Goal: Find specific page/section: Find specific page/section

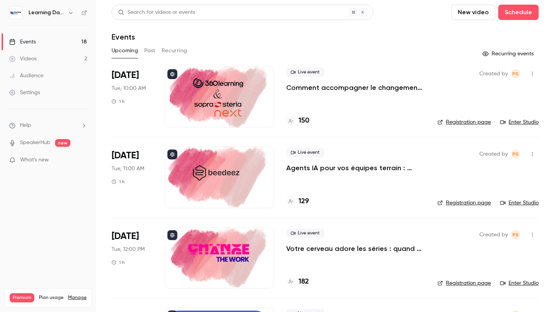
click at [237, 109] on div at bounding box center [219, 97] width 110 height 62
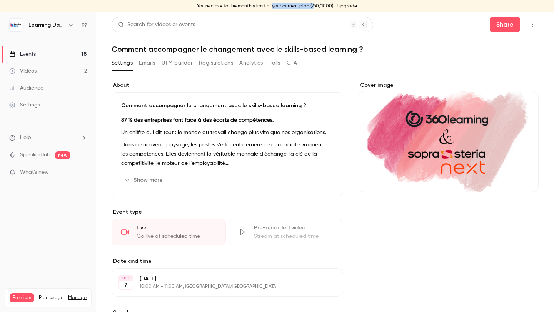
drag, startPoint x: 312, startPoint y: 8, endPoint x: 272, endPoint y: 8, distance: 40.4
click at [272, 8] on div "You're close to the monthly limit of your current plan (760/1000). Upgrade" at bounding box center [277, 6] width 554 height 12
click at [282, 31] on div "Search for videos or events" at bounding box center [243, 24] width 262 height 15
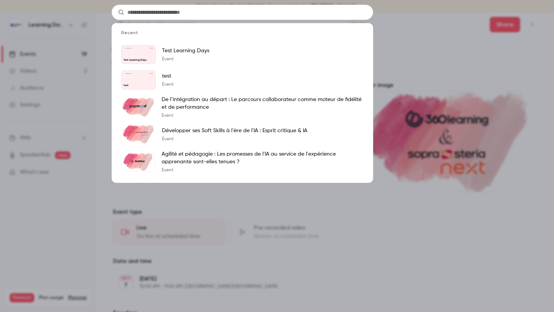
click at [108, 35] on div "Recent Learning Days [DATE] Test Learning Days Test Learning Days Event Learnin…" at bounding box center [277, 156] width 554 height 312
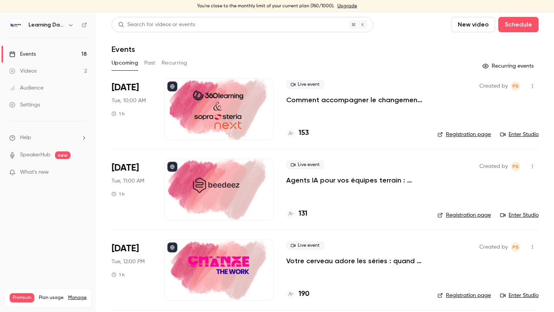
click at [221, 172] on div at bounding box center [219, 190] width 110 height 62
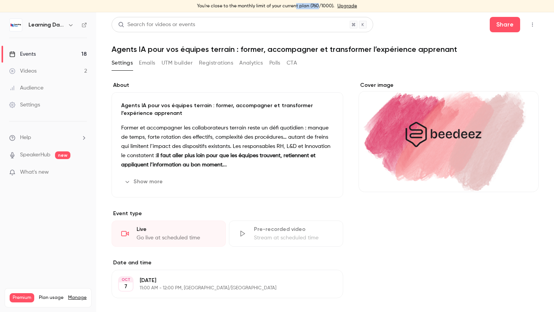
drag, startPoint x: 318, startPoint y: 6, endPoint x: 297, endPoint y: 7, distance: 21.2
click at [297, 7] on div "You're close to the monthly limit of your current plan (760/1000). Upgrade" at bounding box center [277, 6] width 554 height 12
click at [323, 7] on div "You're close to the monthly limit of your current plan (760/1000). Upgrade" at bounding box center [277, 6] width 554 height 12
click at [38, 55] on link "Events 18" at bounding box center [48, 54] width 96 height 17
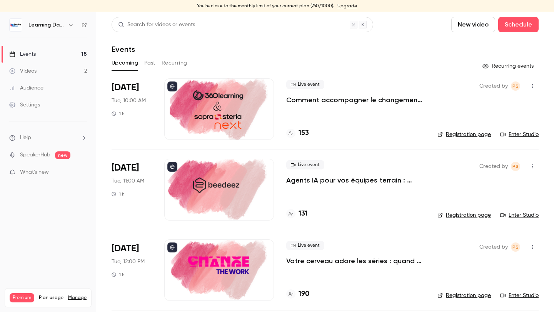
click at [216, 121] on div at bounding box center [219, 110] width 110 height 62
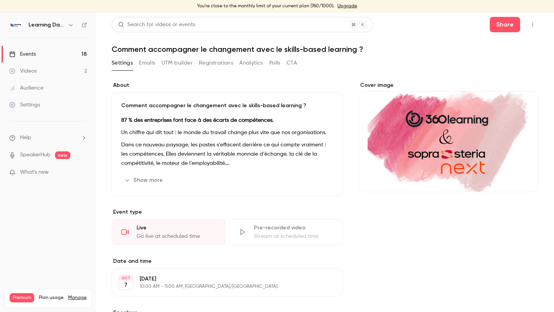
click at [294, 61] on button "CTA" at bounding box center [292, 63] width 10 height 12
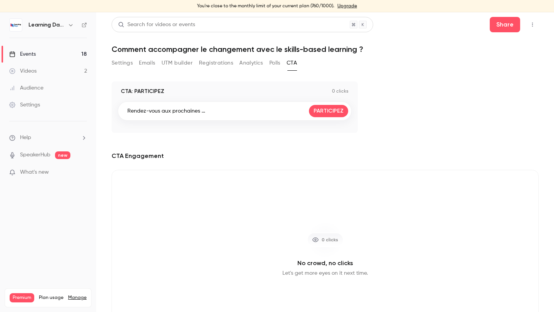
click at [290, 112] on div "Rendez-vous aux prochaines ... PARTICIPEZ" at bounding box center [235, 111] width 234 height 19
click at [322, 110] on link "PARTICIPEZ" at bounding box center [328, 111] width 39 height 12
